Goal: Information Seeking & Learning: Learn about a topic

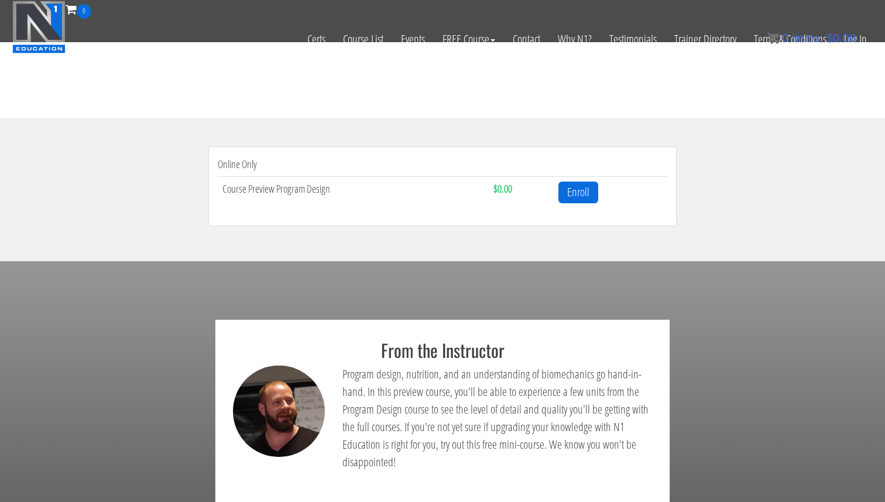
scroll to position [331, 0]
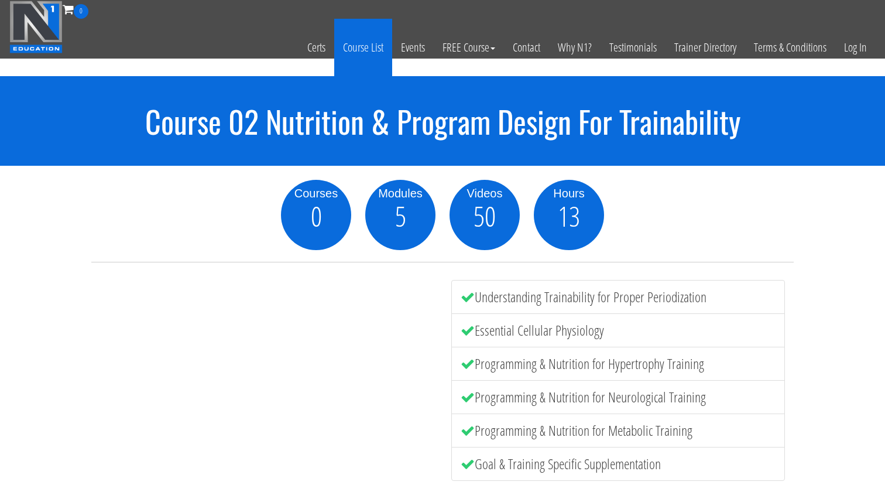
click at [369, 61] on link "Course List" at bounding box center [363, 47] width 58 height 57
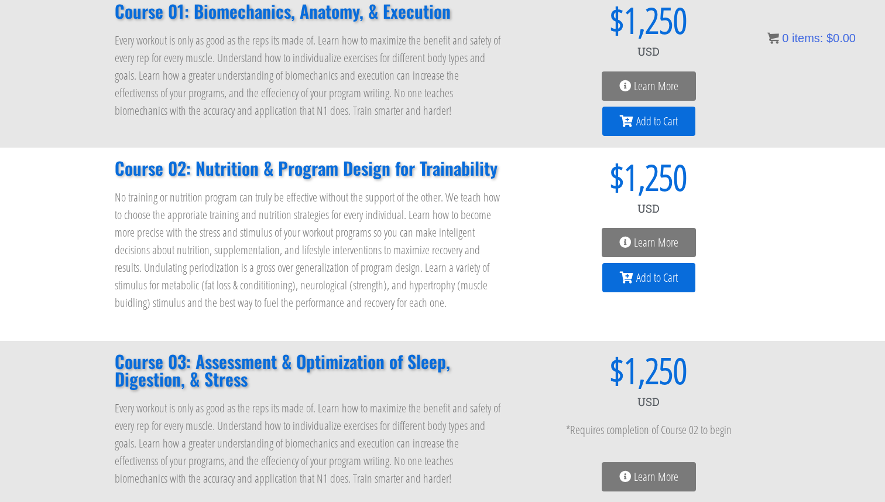
scroll to position [205, 0]
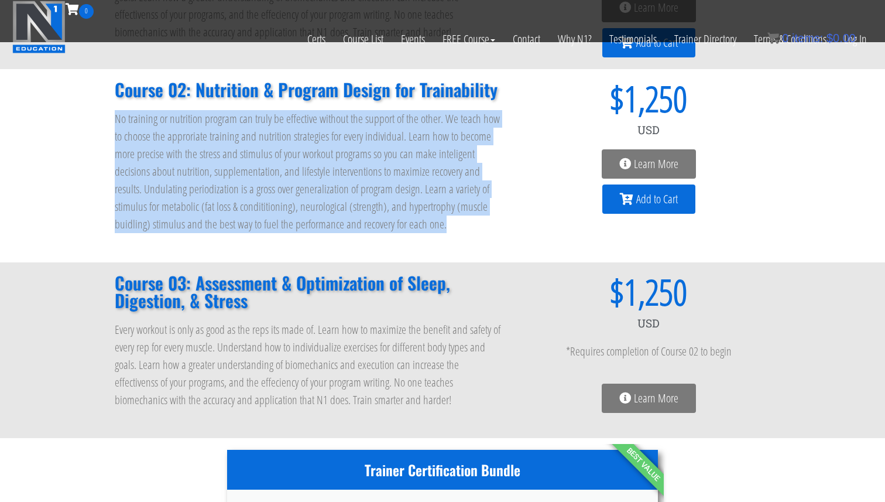
drag, startPoint x: 454, startPoint y: 222, endPoint x: 115, endPoint y: 119, distance: 354.4
click at [115, 118] on p "No training or nutrition program can truly be effective without the support of …" at bounding box center [309, 171] width 389 height 123
copy p "No training or nutrition program can truly be effective without the support of …"
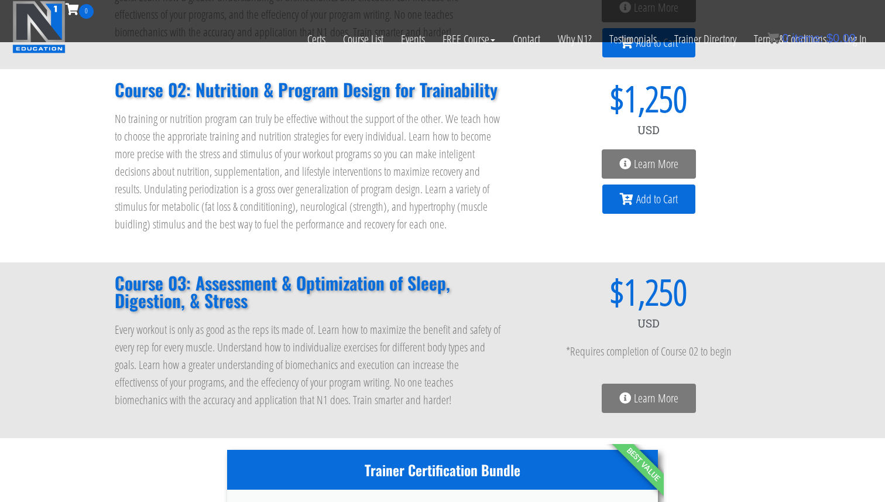
click at [449, 142] on p "No training or nutrition program can truly be effective without the support of …" at bounding box center [309, 171] width 389 height 123
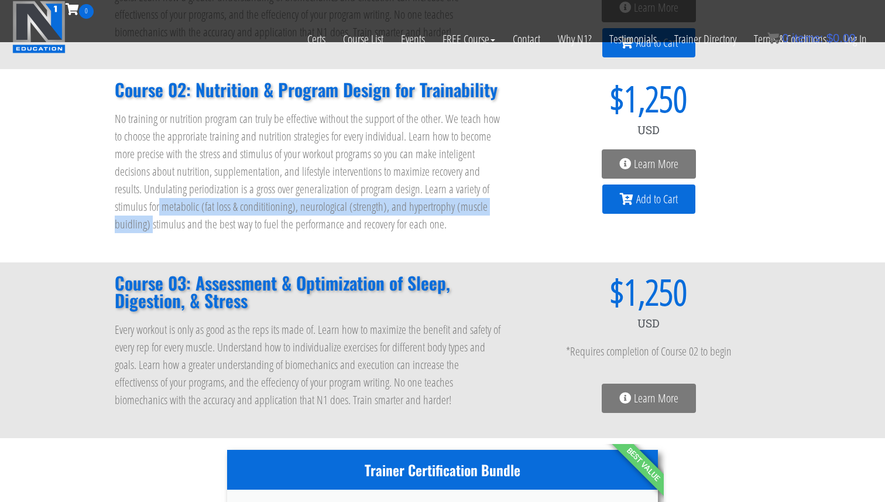
drag, startPoint x: 160, startPoint y: 209, endPoint x: 150, endPoint y: 224, distance: 17.4
click at [150, 224] on p "No training or nutrition program can truly be effective without the support of …" at bounding box center [309, 171] width 389 height 123
copy p "metabolic (fat loss & condititioning), neurological (strength), and hypertrophy…"
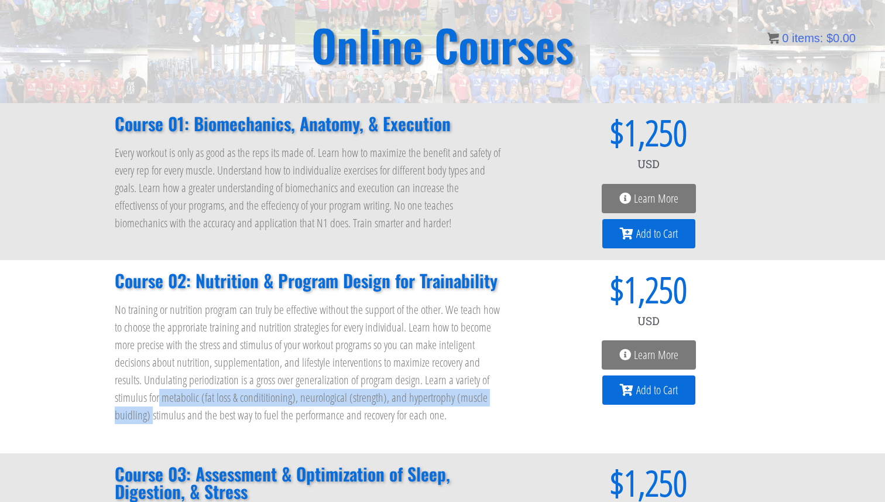
scroll to position [92, 0]
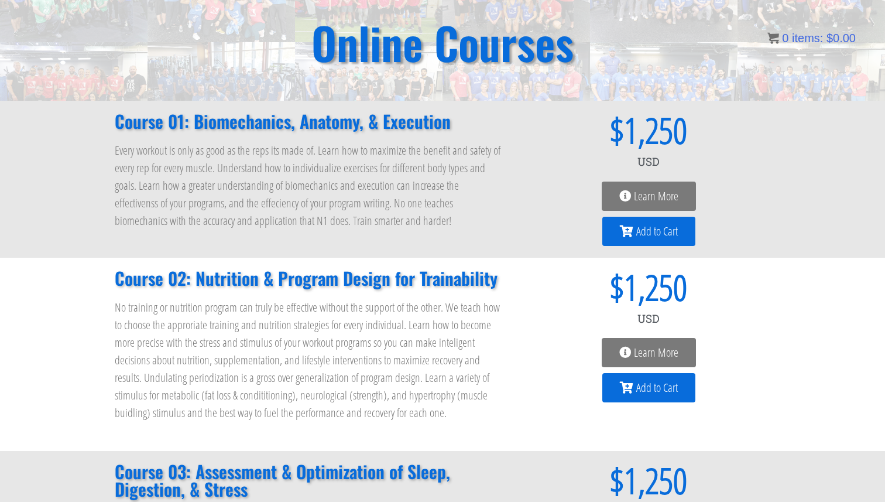
click at [366, 305] on p "No training or nutrition program can truly be effective without the support of …" at bounding box center [309, 359] width 389 height 123
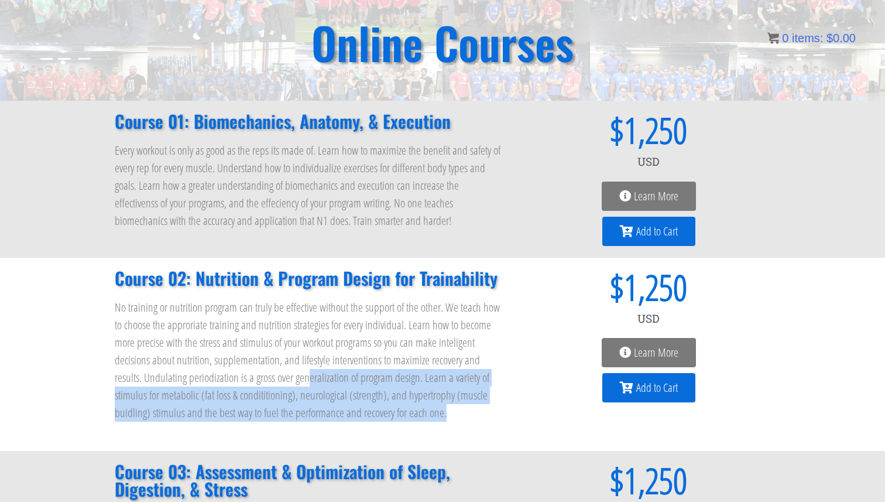
drag, startPoint x: 444, startPoint y: 421, endPoint x: 307, endPoint y: 380, distance: 142.9
click at [307, 380] on div "No training or nutrition program can truly be effective without the support of …" at bounding box center [309, 368] width 389 height 140
click at [307, 379] on p "No training or nutrition program can truly be effective without the support of …" at bounding box center [309, 359] width 389 height 123
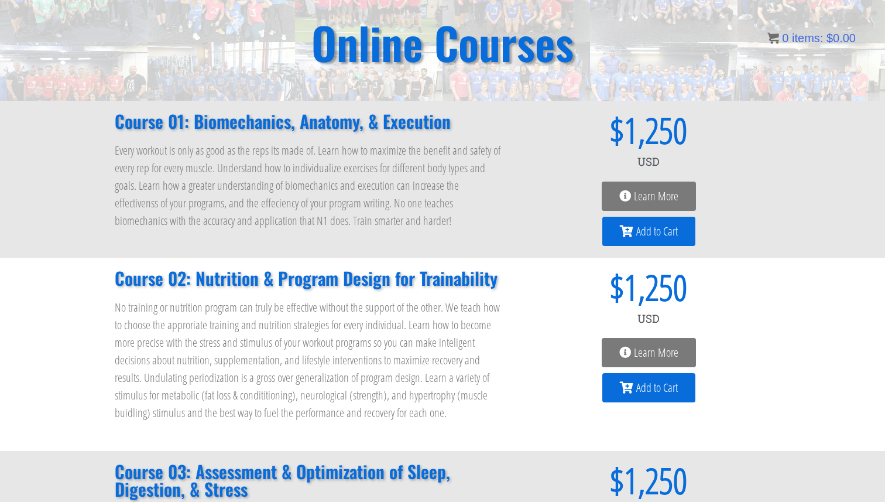
click at [631, 354] on span "Learn More" at bounding box center [648, 352] width 59 height 12
